Goal: Task Accomplishment & Management: Complete application form

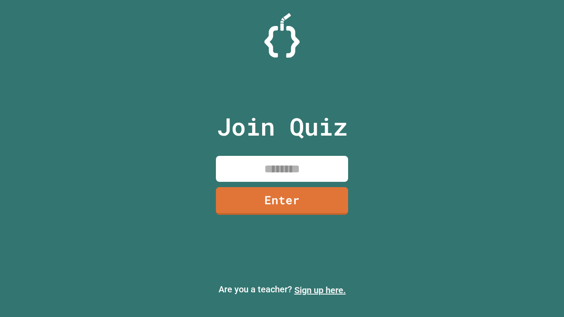
click at [320, 291] on link "Sign up here." at bounding box center [320, 290] width 52 height 11
